Goal: Task Accomplishment & Management: Use online tool/utility

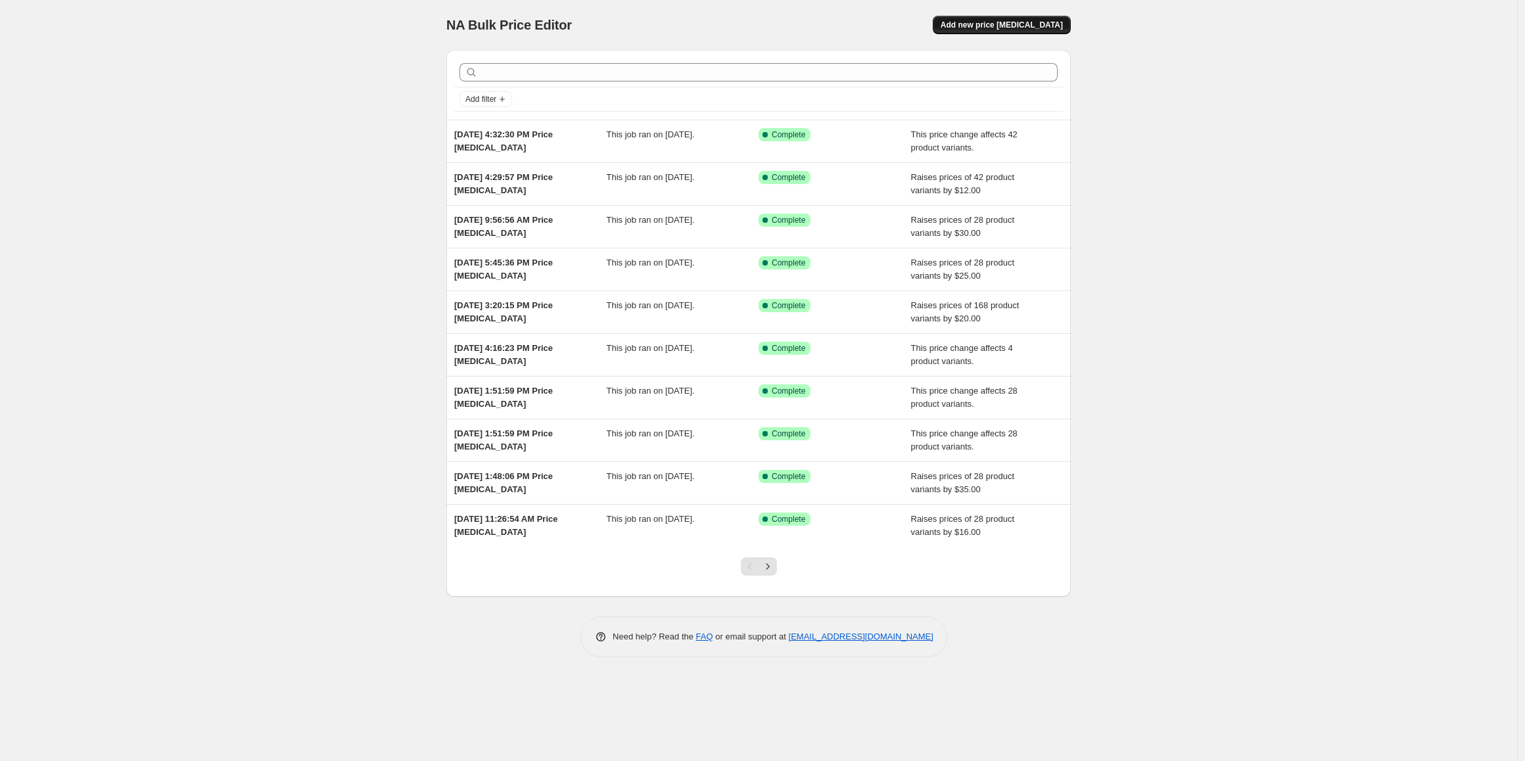
click at [1000, 25] on span "Add new price [MEDICAL_DATA]" at bounding box center [1001, 25] width 122 height 11
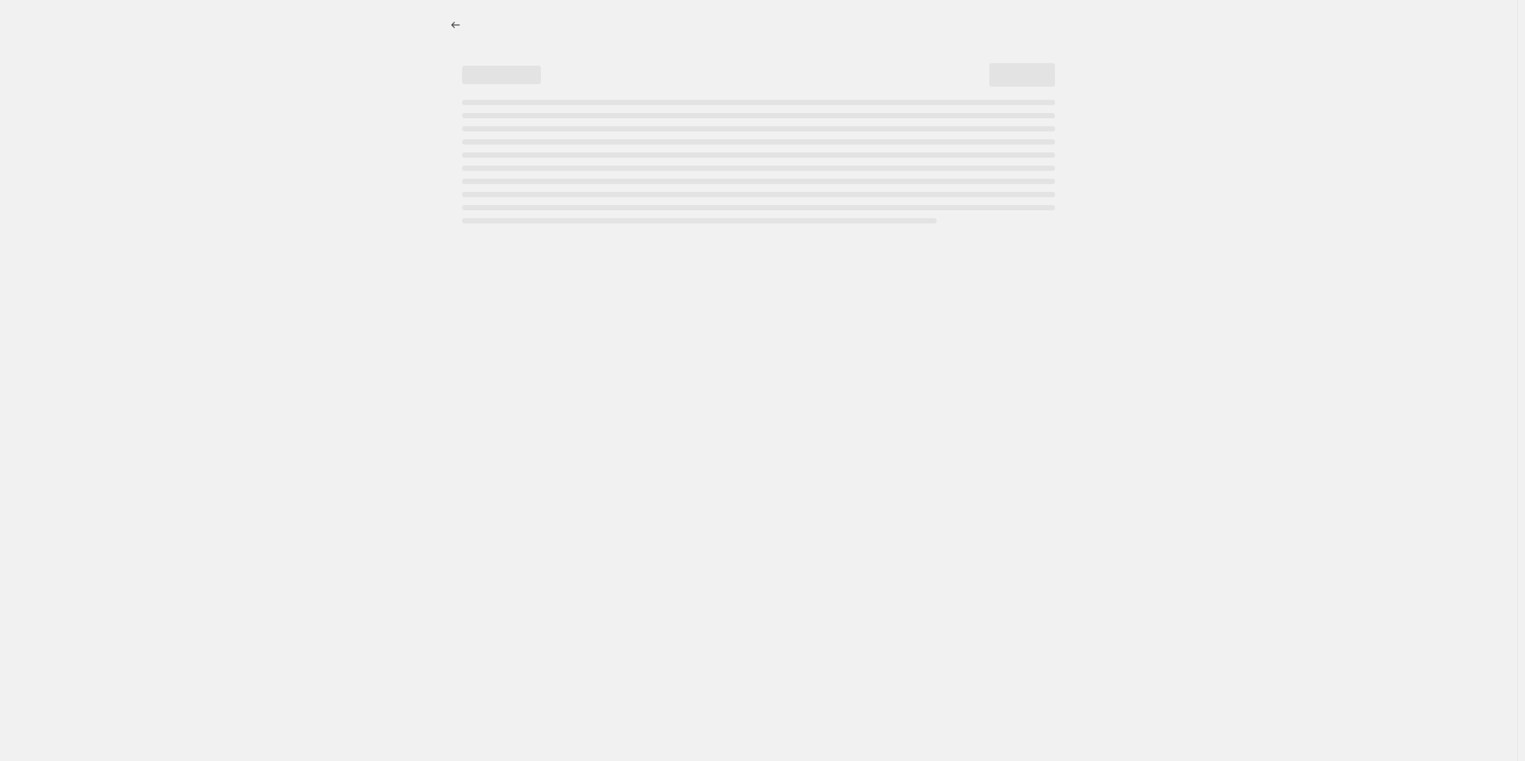
select select "percentage"
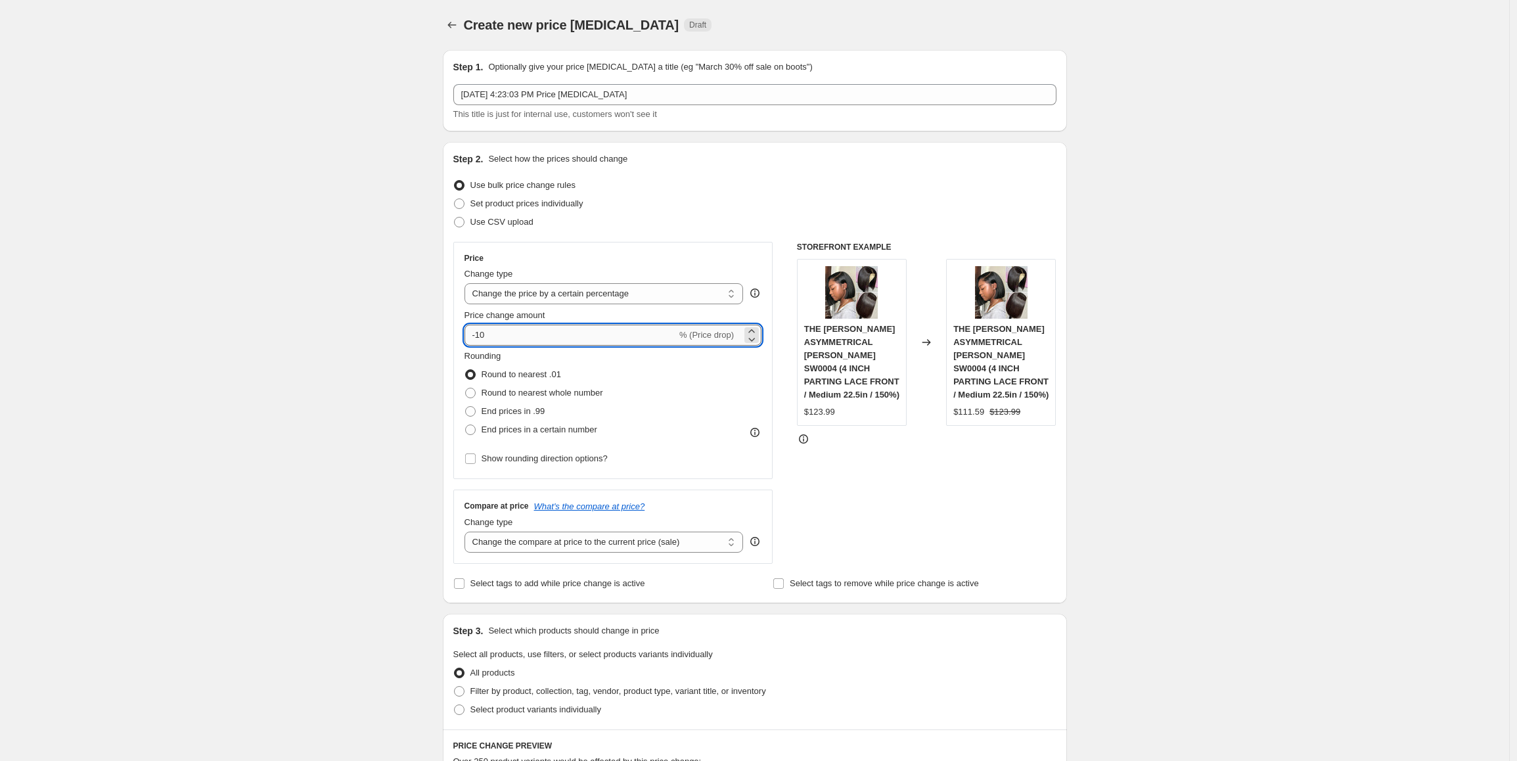
click at [558, 336] on input "-10" at bounding box center [571, 335] width 212 height 21
drag, startPoint x: 461, startPoint y: 331, endPoint x: 454, endPoint y: 330, distance: 6.7
click at [454, 330] on div "Step 2. Select how the prices should change Use bulk price change rules Set pro…" at bounding box center [755, 372] width 624 height 461
paste input "number"
drag, startPoint x: 526, startPoint y: 337, endPoint x: 437, endPoint y: 336, distance: 88.7
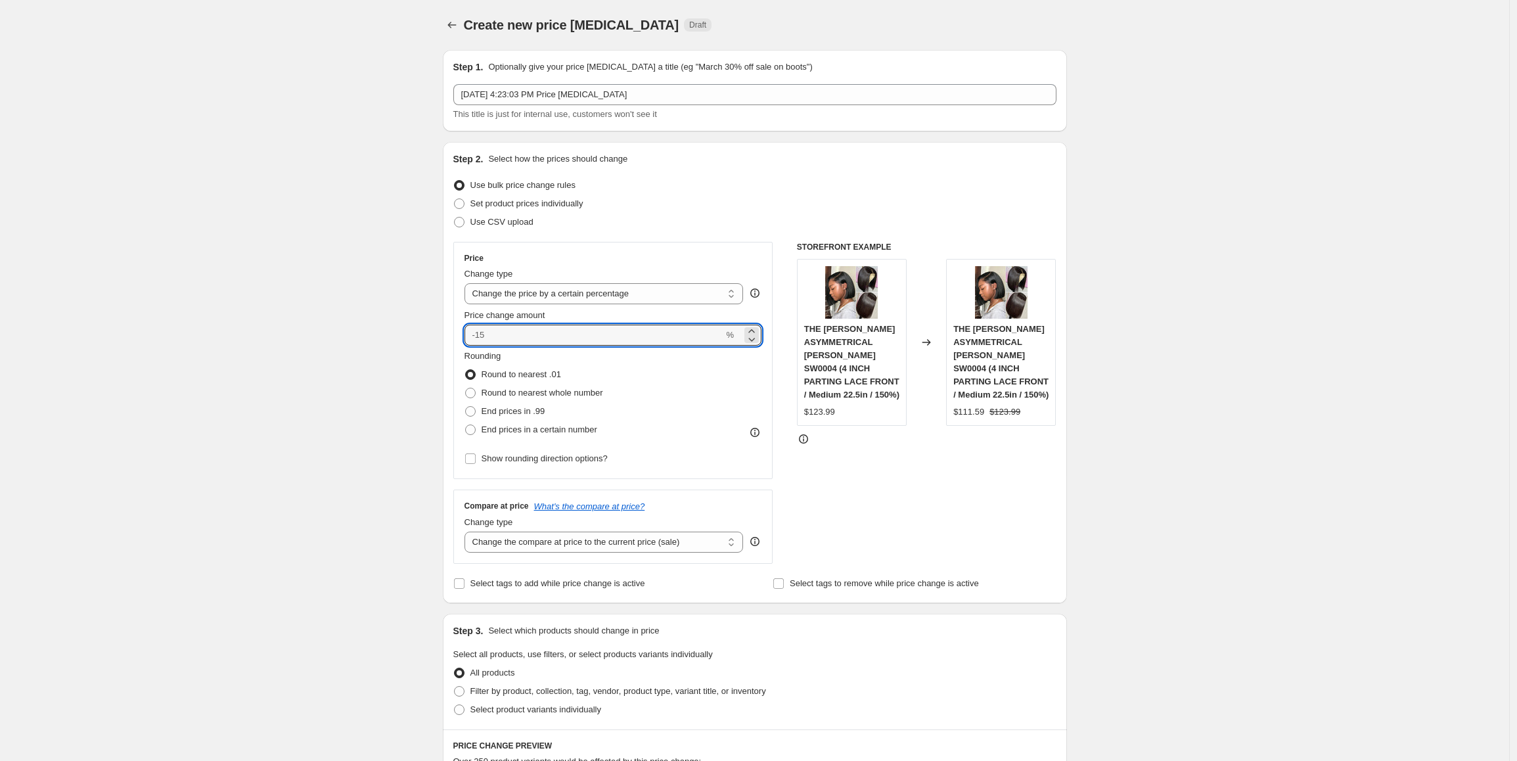
click at [437, 336] on div "Step 1. Optionally give your price change job a title (eg "March 30% off sale o…" at bounding box center [749, 679] width 635 height 1281
type input "0"
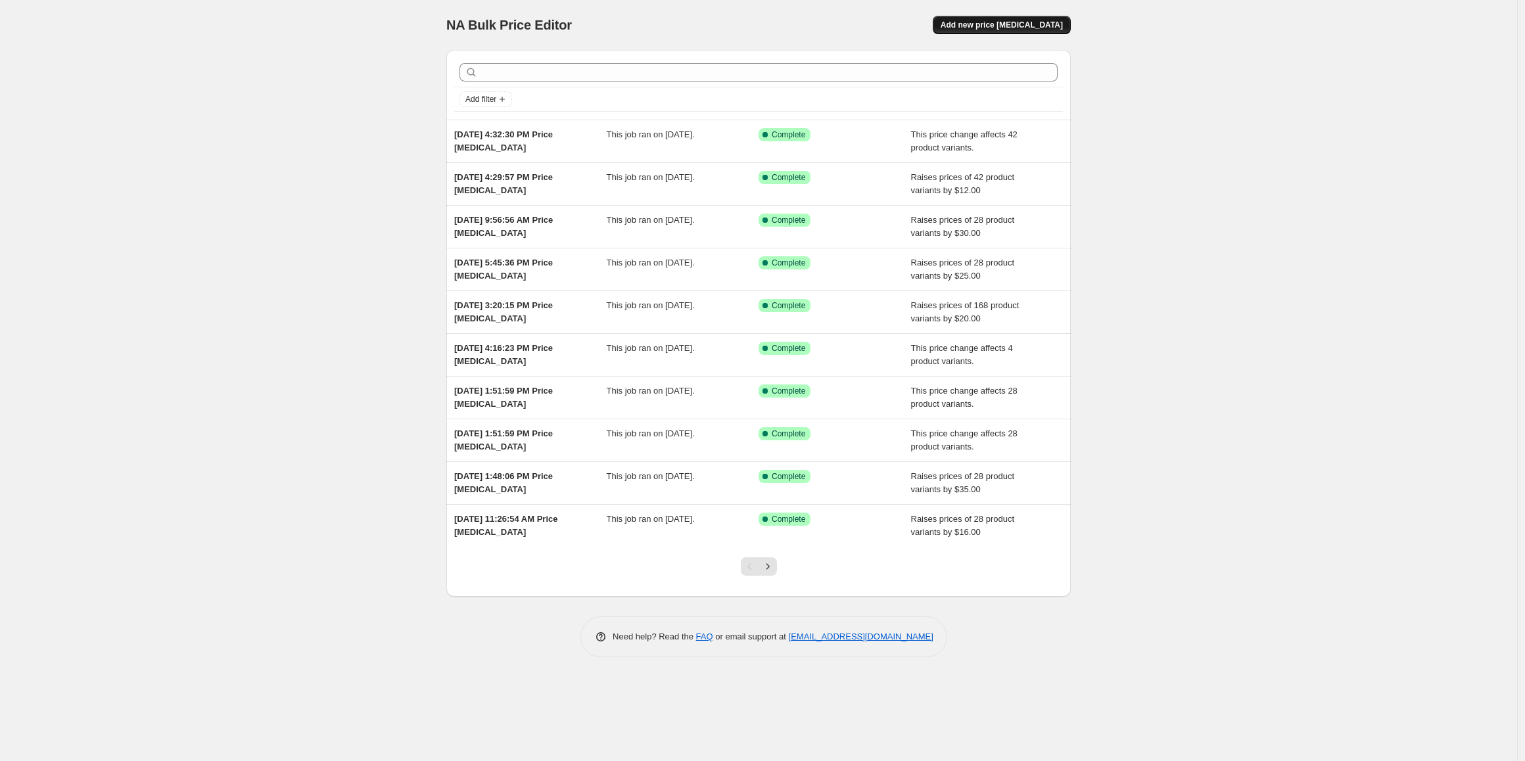
click at [998, 29] on span "Add new price [MEDICAL_DATA]" at bounding box center [1001, 25] width 122 height 11
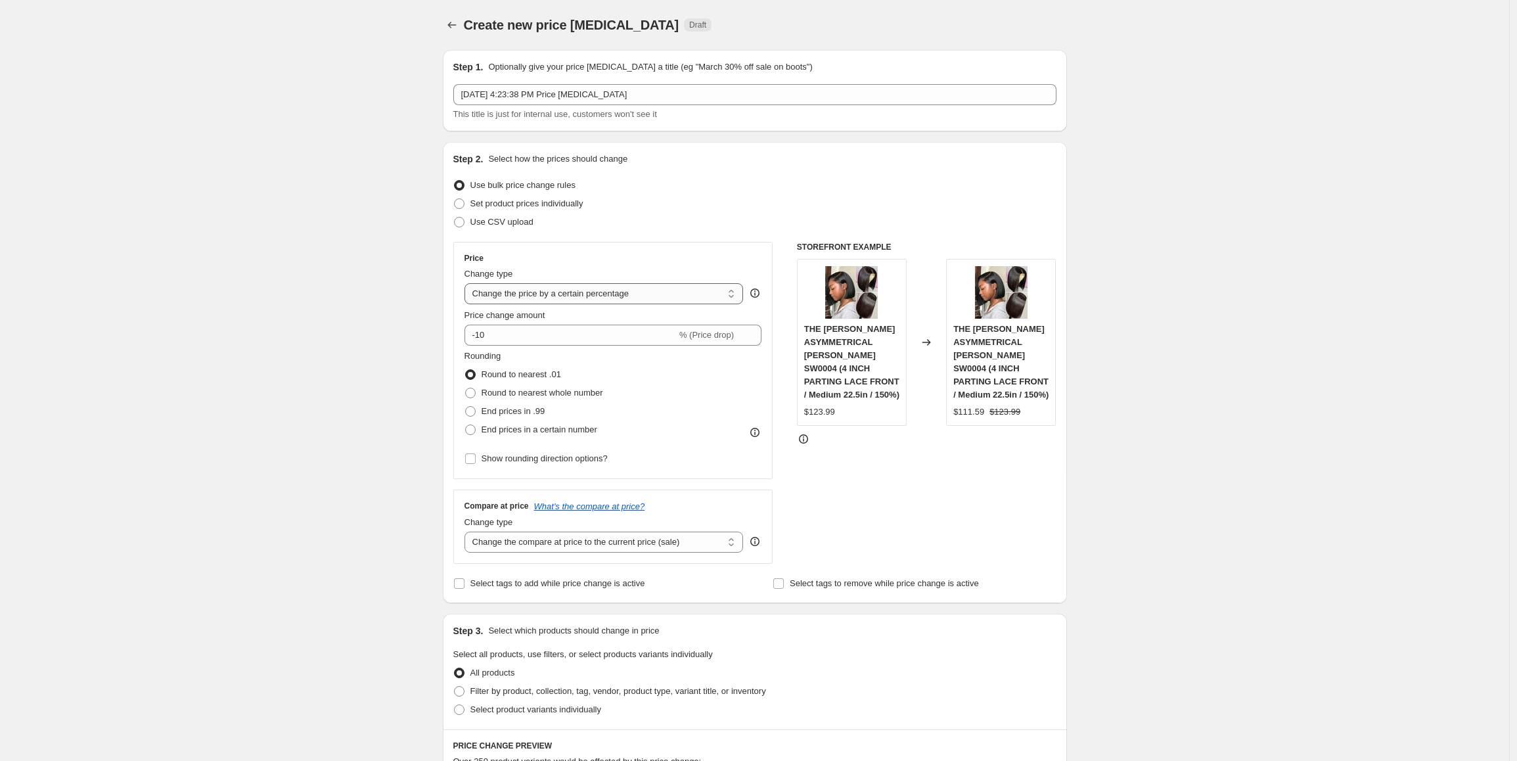
click at [553, 298] on select "Change the price to a certain amount Change the price by a certain amount Chang…" at bounding box center [604, 293] width 279 height 21
select select "by"
click at [468, 283] on select "Change the price to a certain amount Change the price by a certain amount Chang…" at bounding box center [604, 293] width 279 height 21
drag, startPoint x: 517, startPoint y: 338, endPoint x: 474, endPoint y: 338, distance: 42.7
click at [474, 338] on div "$ -10.00 (Price drop)" at bounding box center [614, 335] width 298 height 21
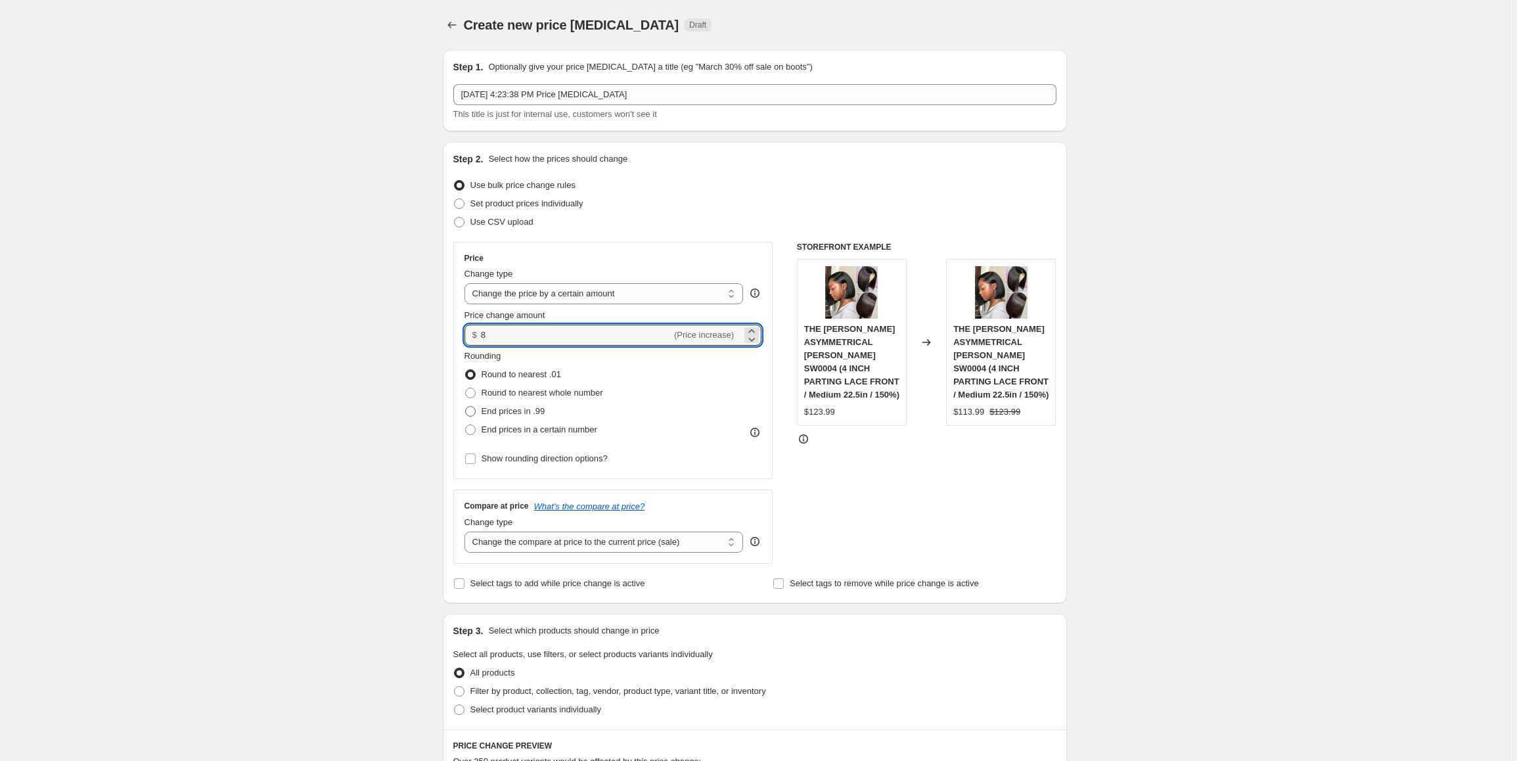
type input "8.00"
click at [522, 412] on span "End prices in .99" at bounding box center [514, 411] width 64 height 10
click at [466, 407] on input "End prices in .99" at bounding box center [465, 406] width 1 height 1
radio input "true"
click at [559, 543] on select "Change the compare at price to the current price (sale) Change the compare at p…" at bounding box center [604, 542] width 279 height 21
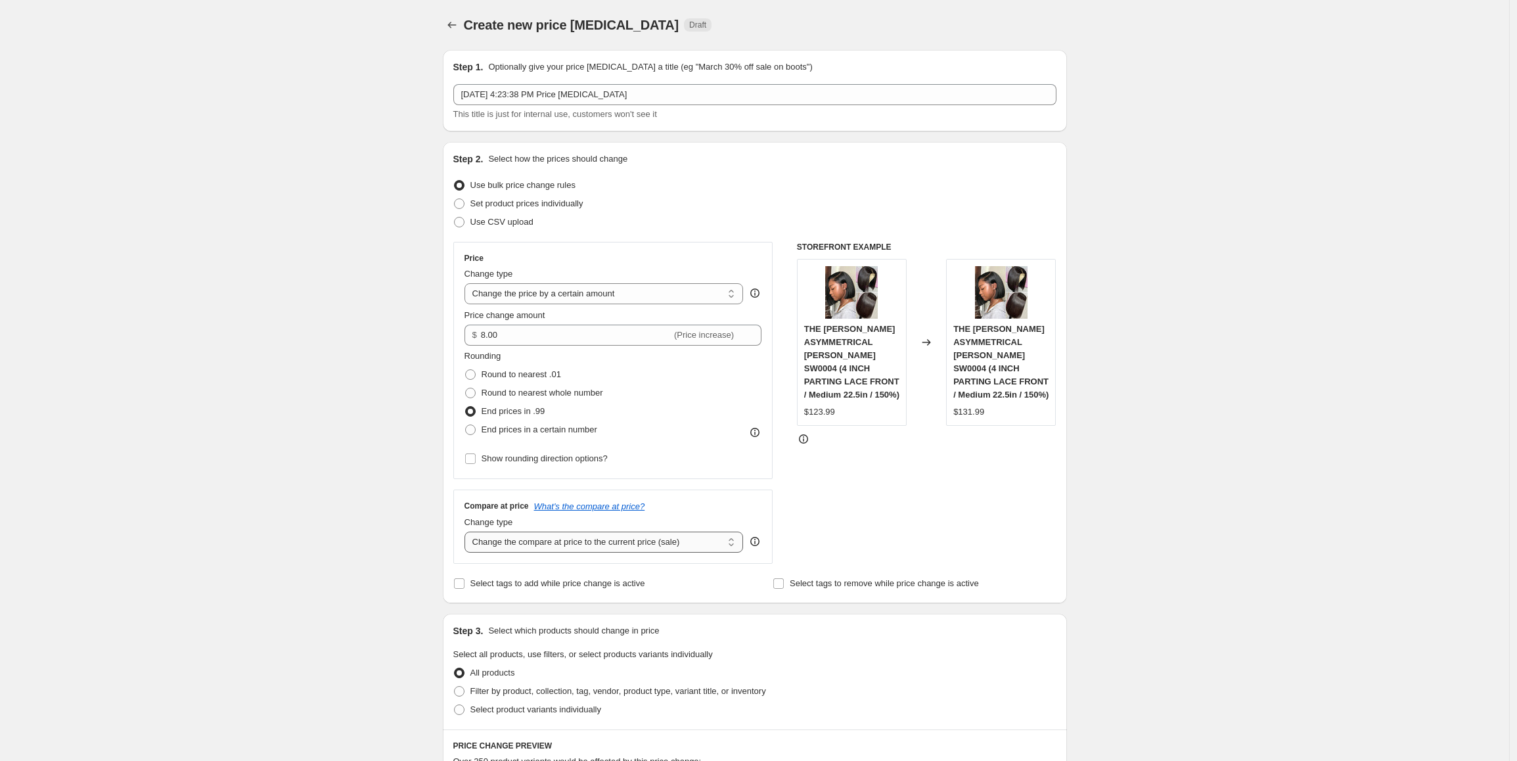
select select "pp"
click at [468, 532] on select "Change the compare at price to the current price (sale) Change the compare at p…" at bounding box center [604, 542] width 279 height 21
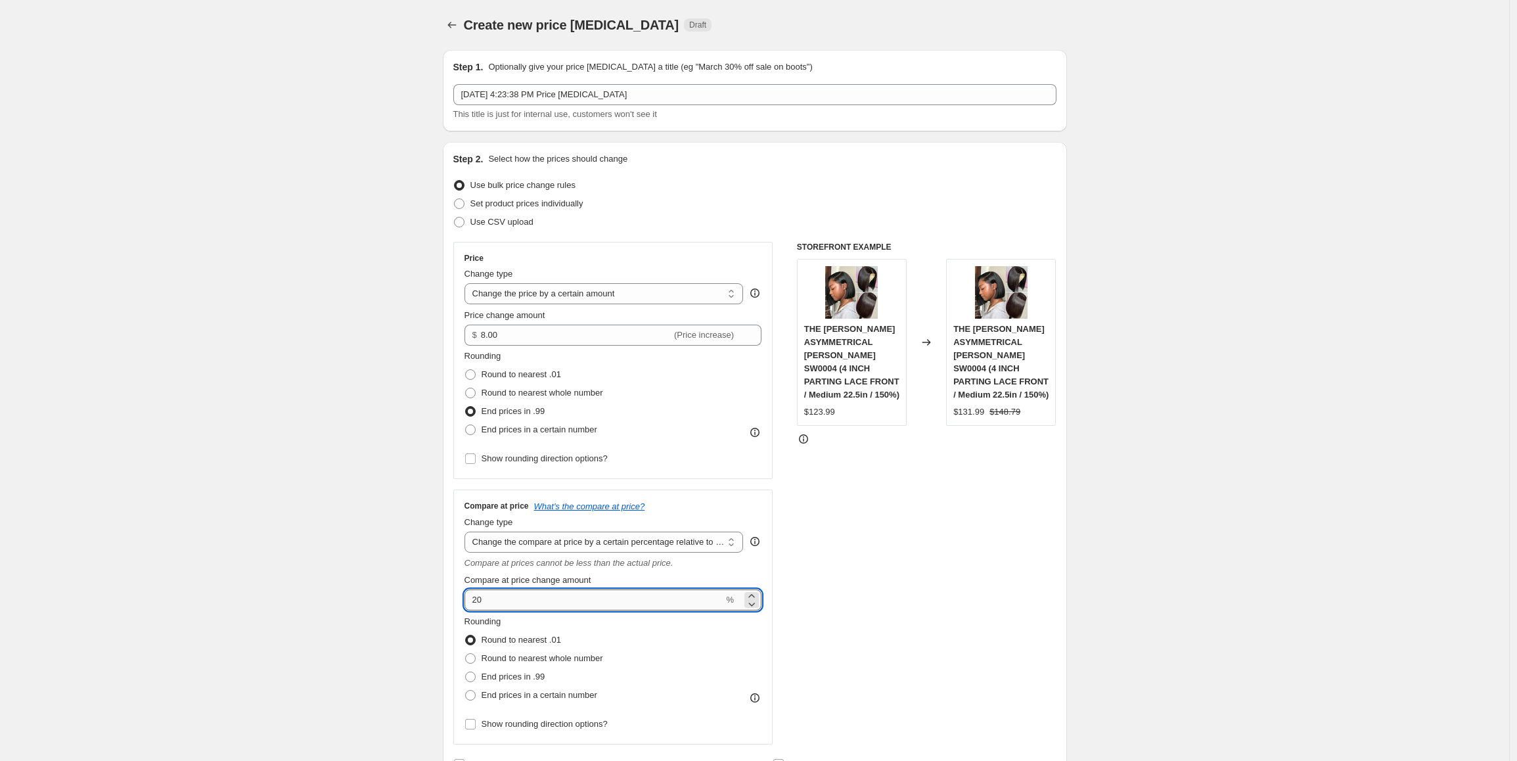
drag, startPoint x: 501, startPoint y: 607, endPoint x: 473, endPoint y: 605, distance: 28.3
click at [473, 605] on input "20" at bounding box center [595, 599] width 260 height 21
type input "30"
click at [537, 676] on span "End prices in .99" at bounding box center [514, 677] width 64 height 10
click at [466, 672] on input "End prices in .99" at bounding box center [465, 672] width 1 height 1
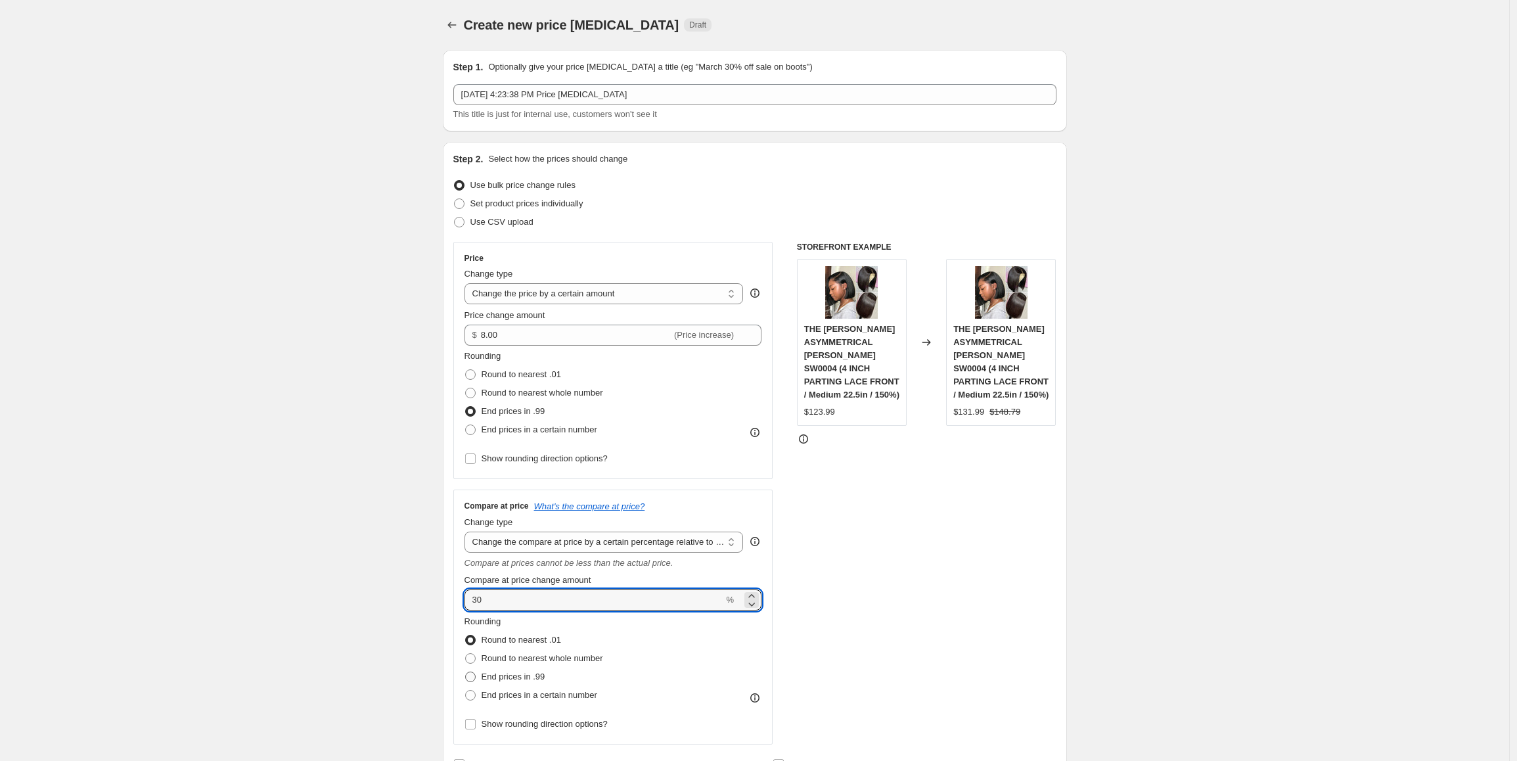
radio input "true"
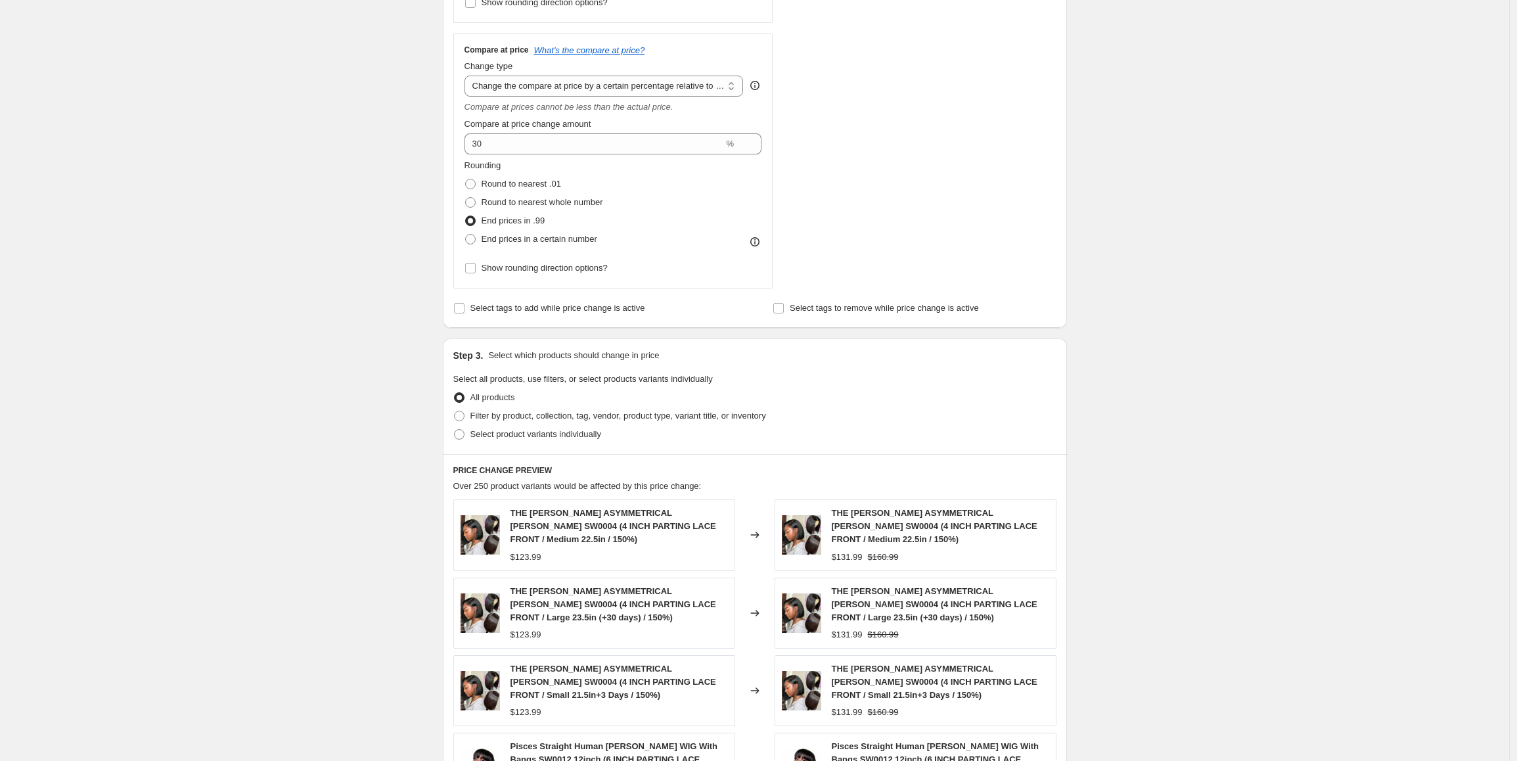
scroll to position [460, 0]
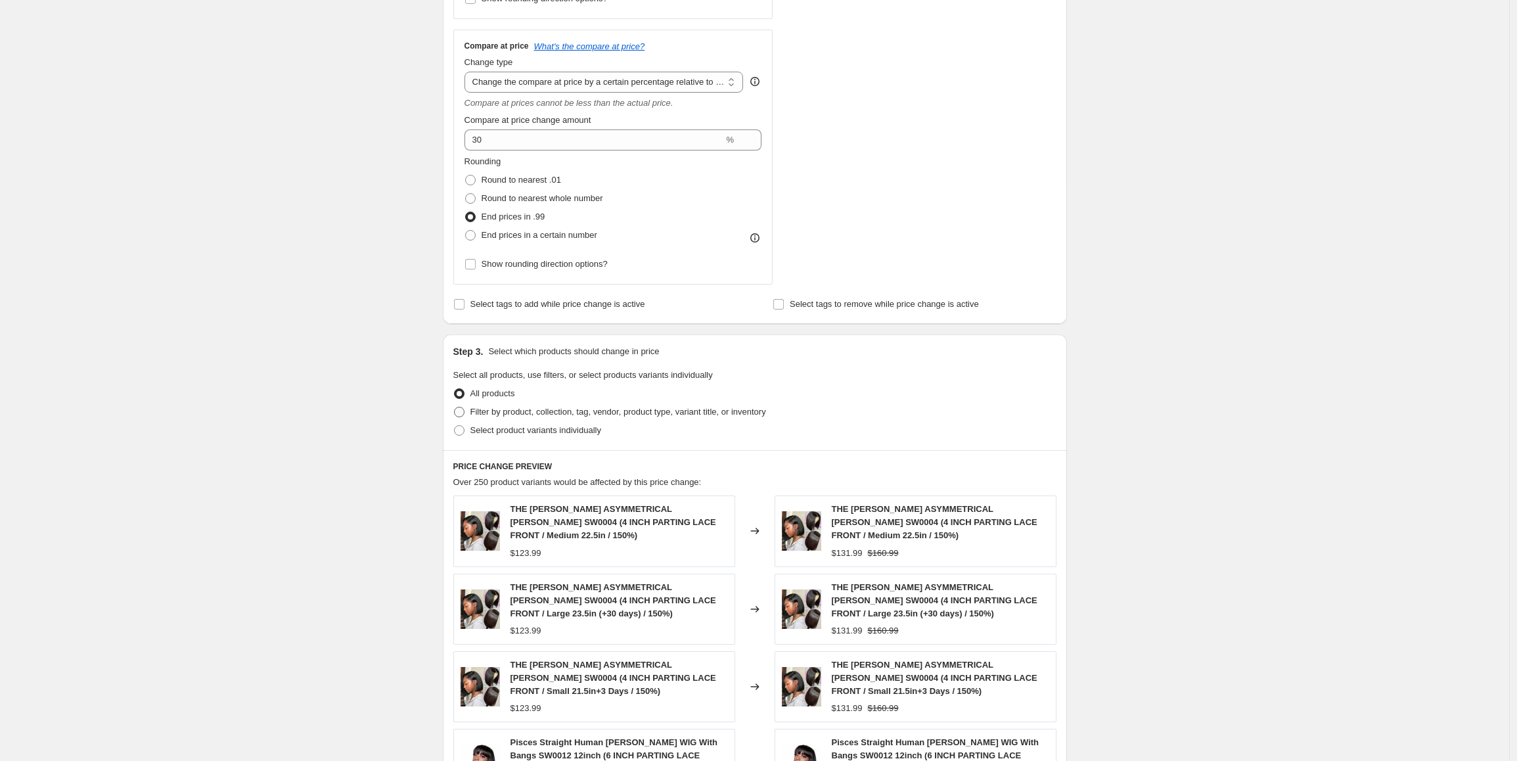
click at [701, 417] on span "Filter by product, collection, tag, vendor, product type, variant title, or inv…" at bounding box center [619, 412] width 296 height 10
click at [455, 407] on input "Filter by product, collection, tag, vendor, product type, variant title, or inv…" at bounding box center [454, 407] width 1 height 1
radio input "true"
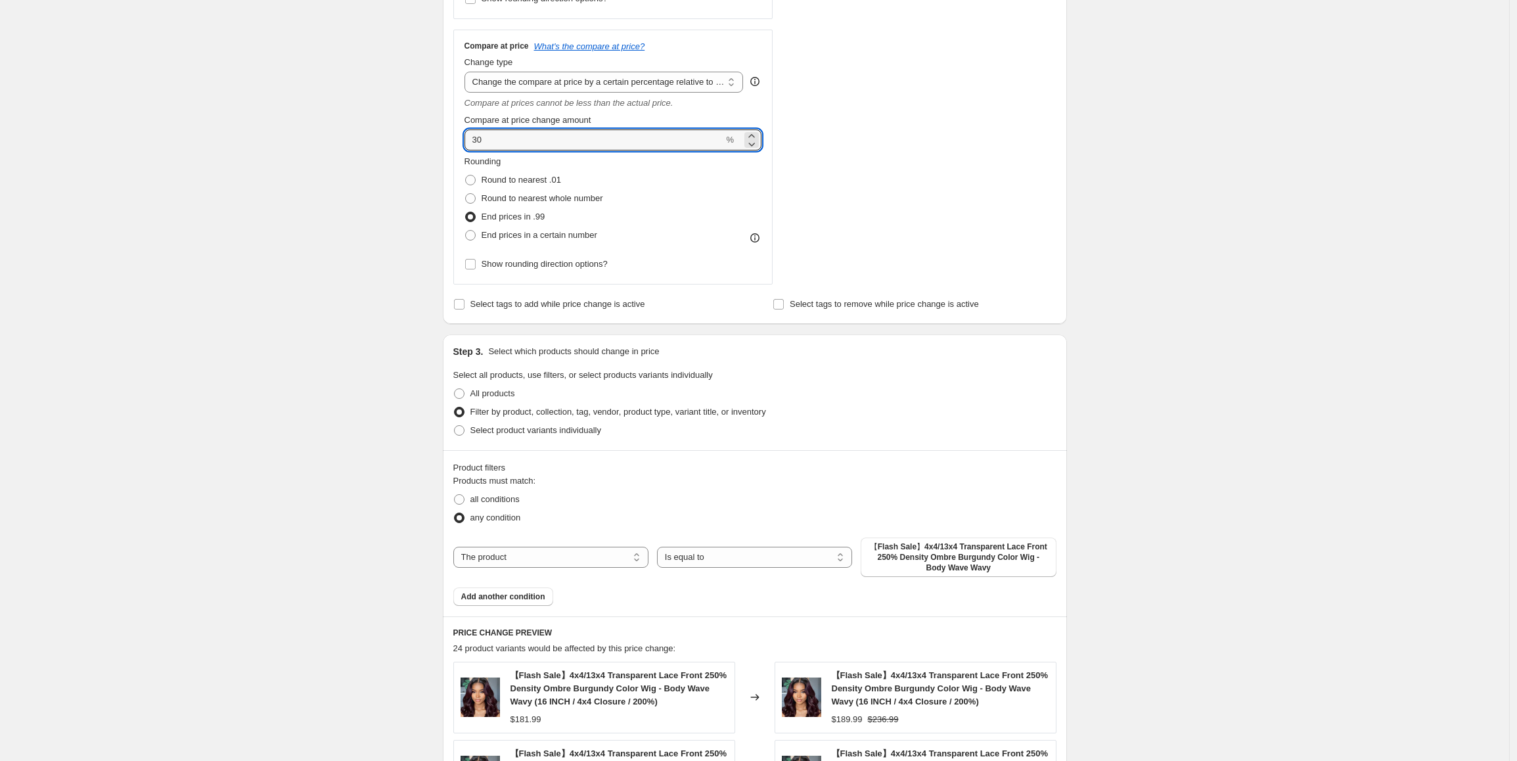
drag, startPoint x: 470, startPoint y: 134, endPoint x: 454, endPoint y: 132, distance: 15.9
click at [454, 132] on div "Step 2. Select how the prices should change Use bulk price change rules Set pro…" at bounding box center [755, 3] width 624 height 642
click at [354, 386] on div "Create new price [MEDICAL_DATA]. This page is ready Create new price [MEDICAL_D…" at bounding box center [754, 413] width 1509 height 1747
drag, startPoint x: 474, startPoint y: 141, endPoint x: 449, endPoint y: 144, distance: 25.2
click at [449, 144] on div "Step 2. Select how the prices should change Use bulk price change rules Set pro…" at bounding box center [755, 3] width 624 height 642
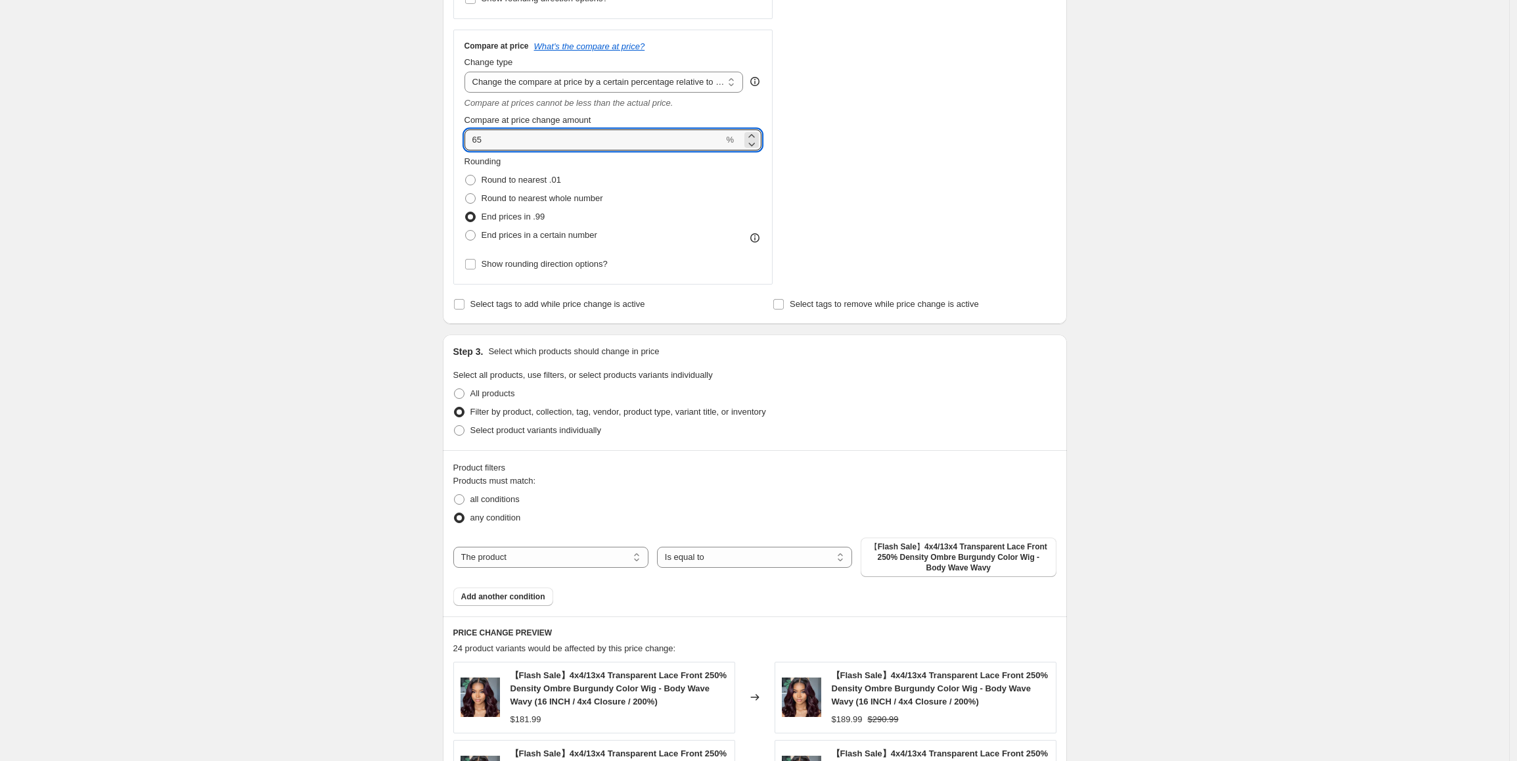
type input "65"
click at [1306, 465] on div "Create new price [MEDICAL_DATA]. This page is ready Create new price [MEDICAL_D…" at bounding box center [754, 413] width 1509 height 1747
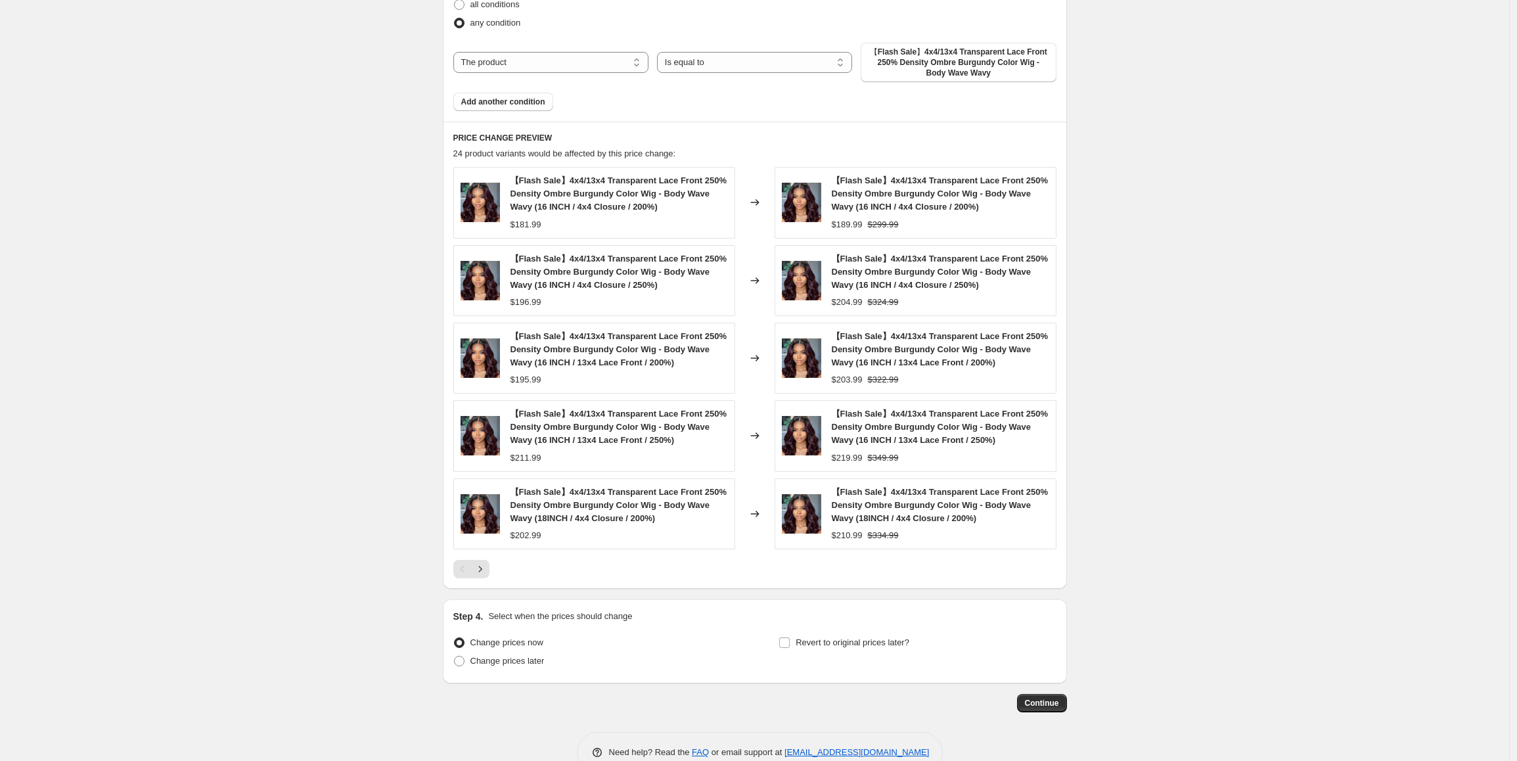
scroll to position [986, 0]
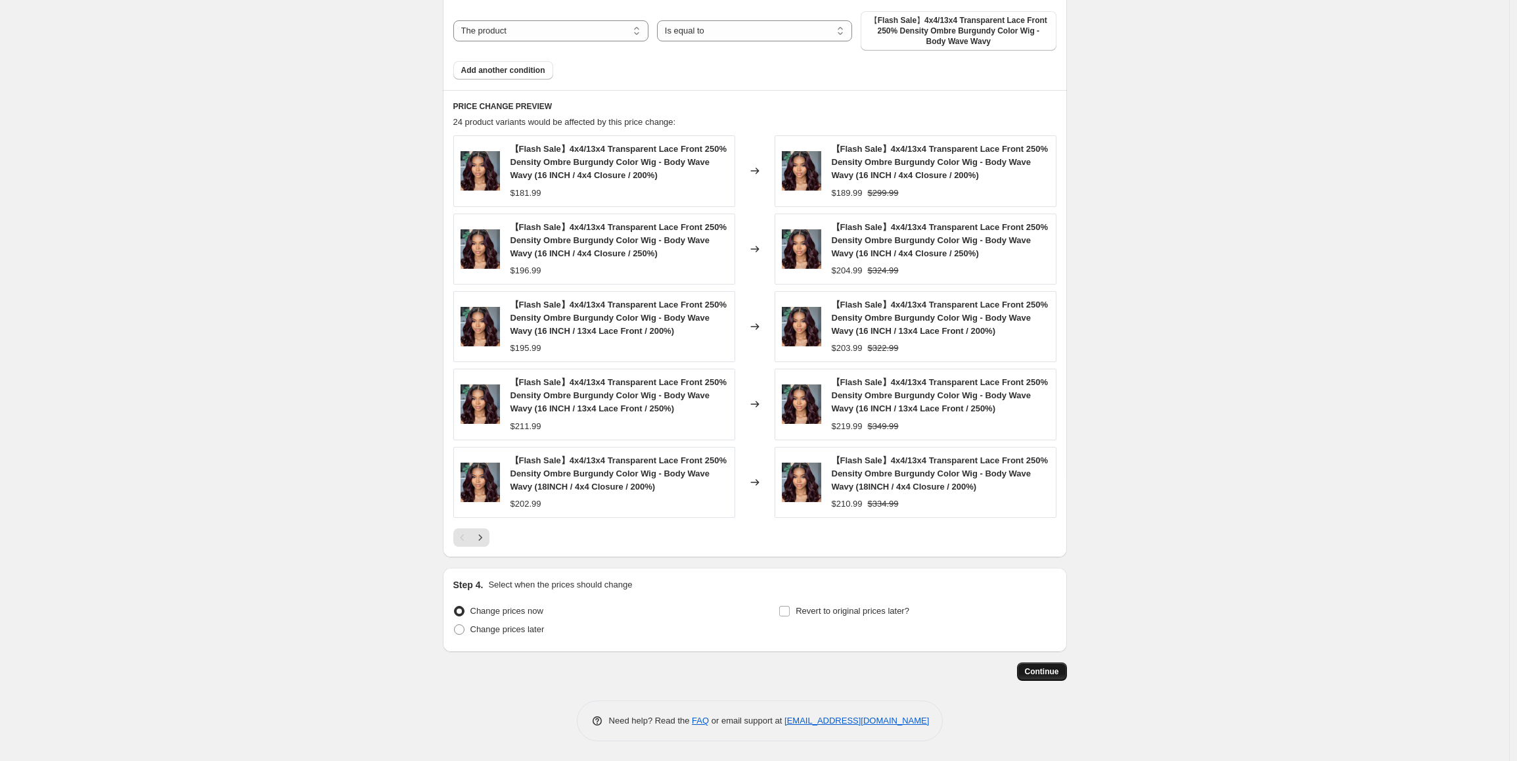
click at [1057, 668] on span "Continue" at bounding box center [1042, 671] width 34 height 11
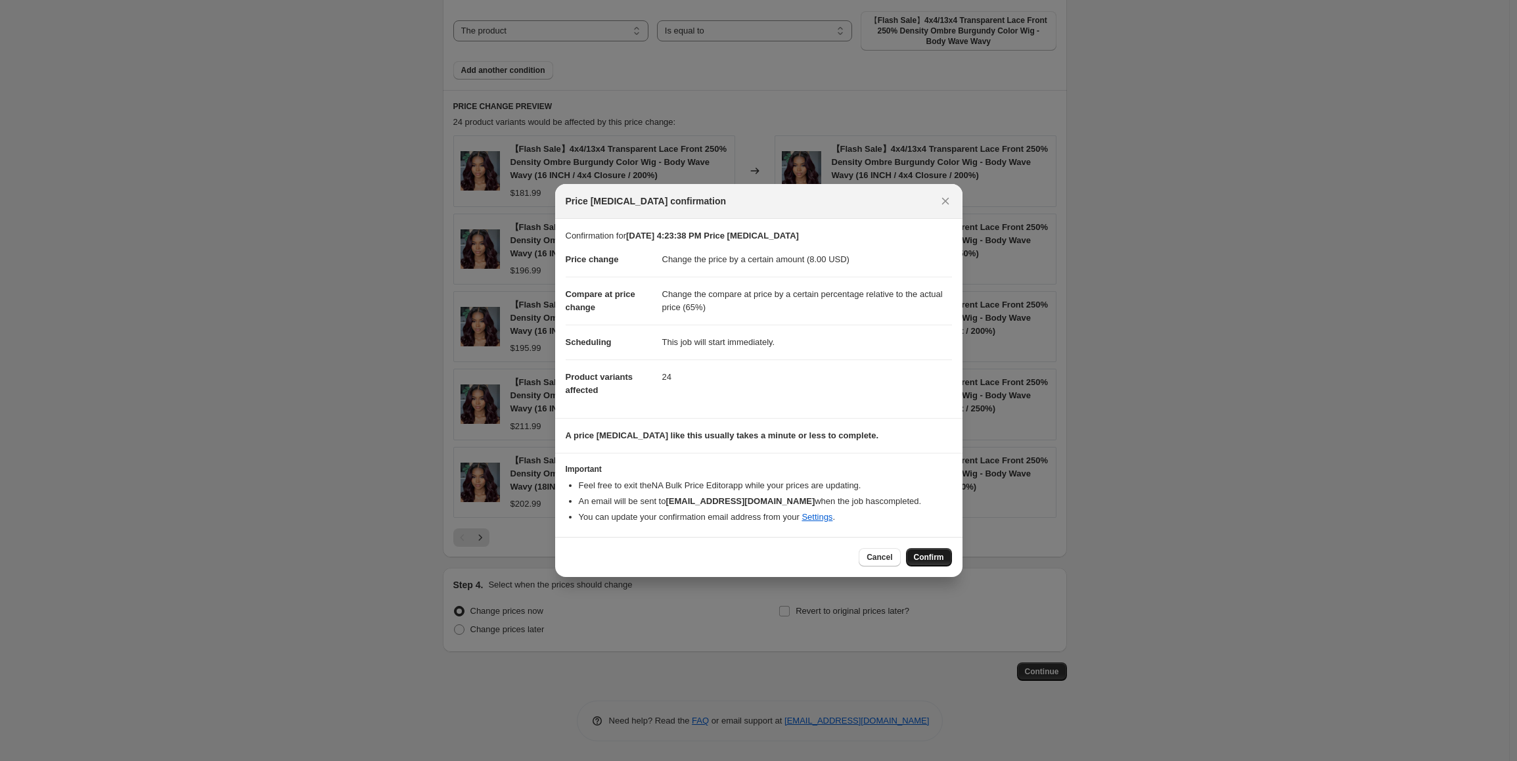
click at [929, 561] on span "Confirm" at bounding box center [929, 557] width 30 height 11
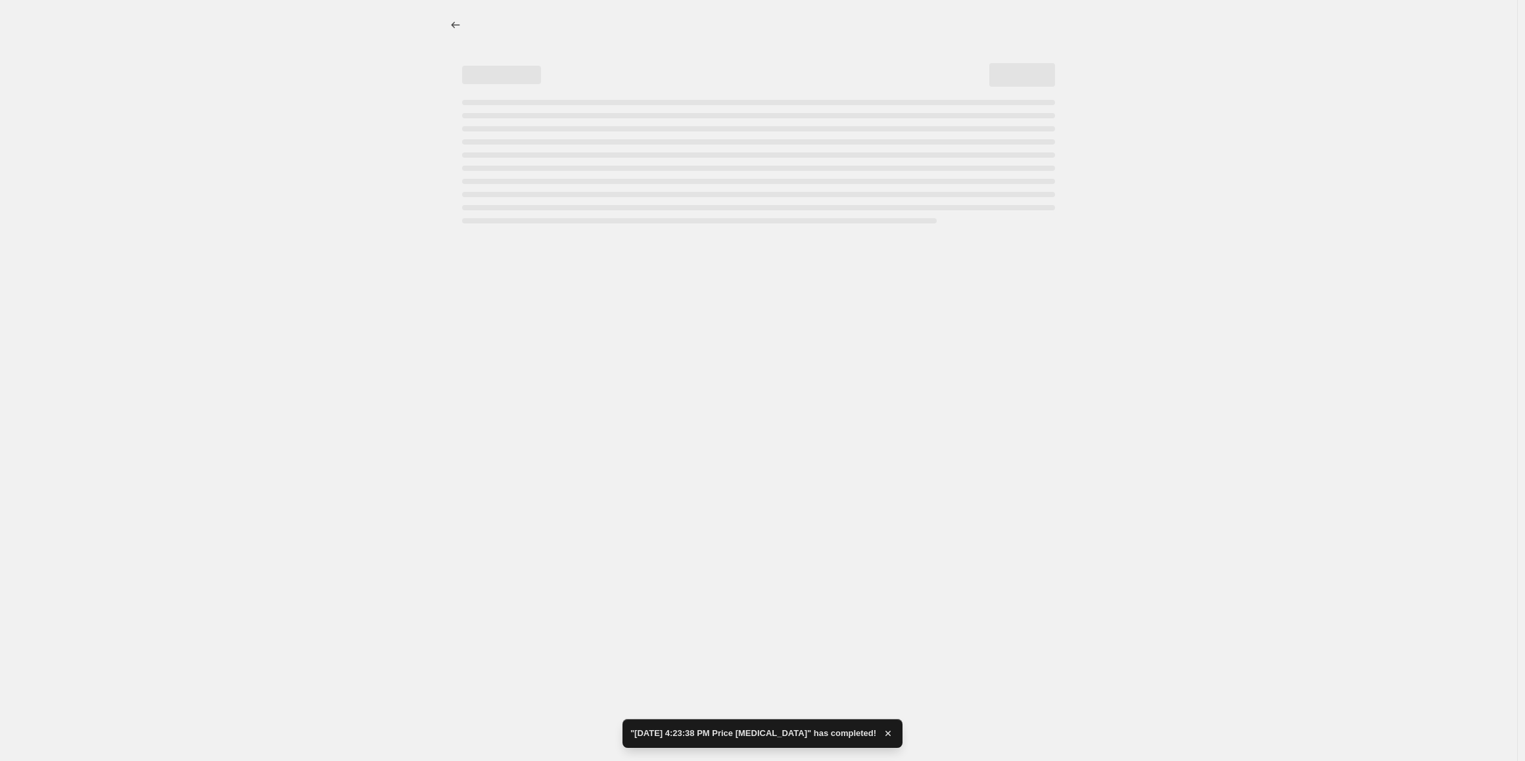
select select "by"
select select "pp"
